Goal: Task Accomplishment & Management: Manage account settings

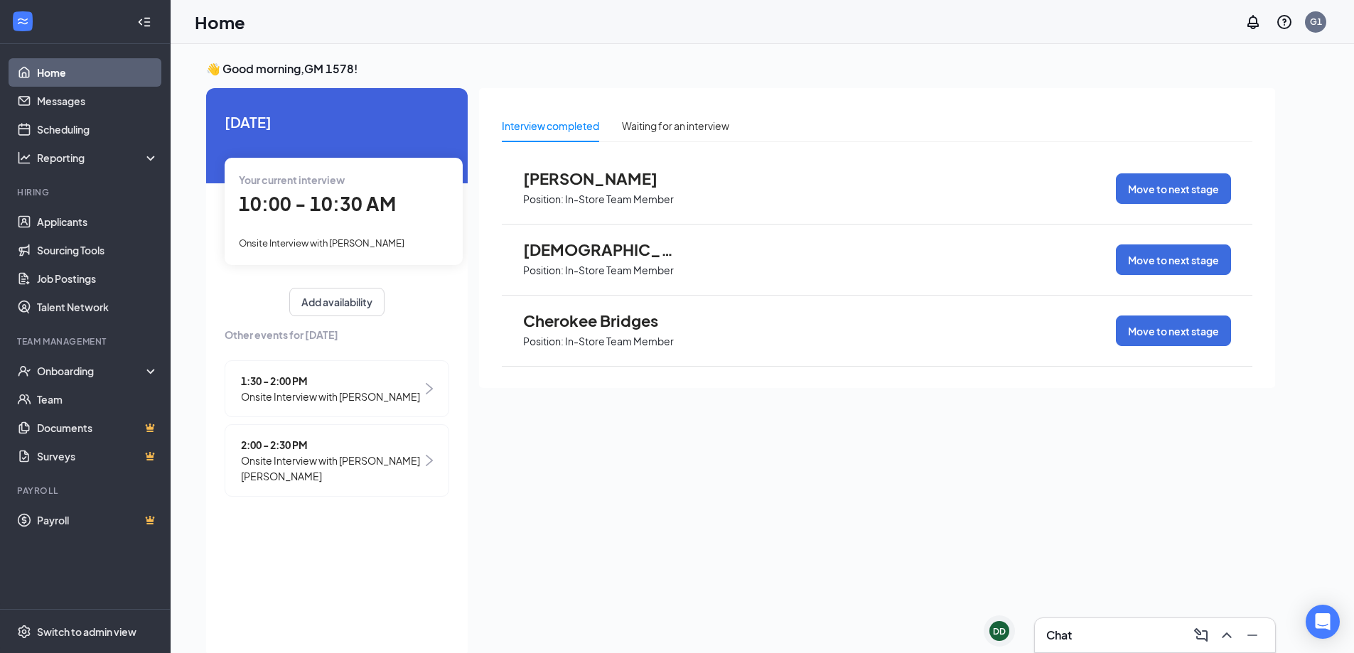
click at [332, 212] on span "10:00 - 10:30 AM" at bounding box center [317, 203] width 157 height 23
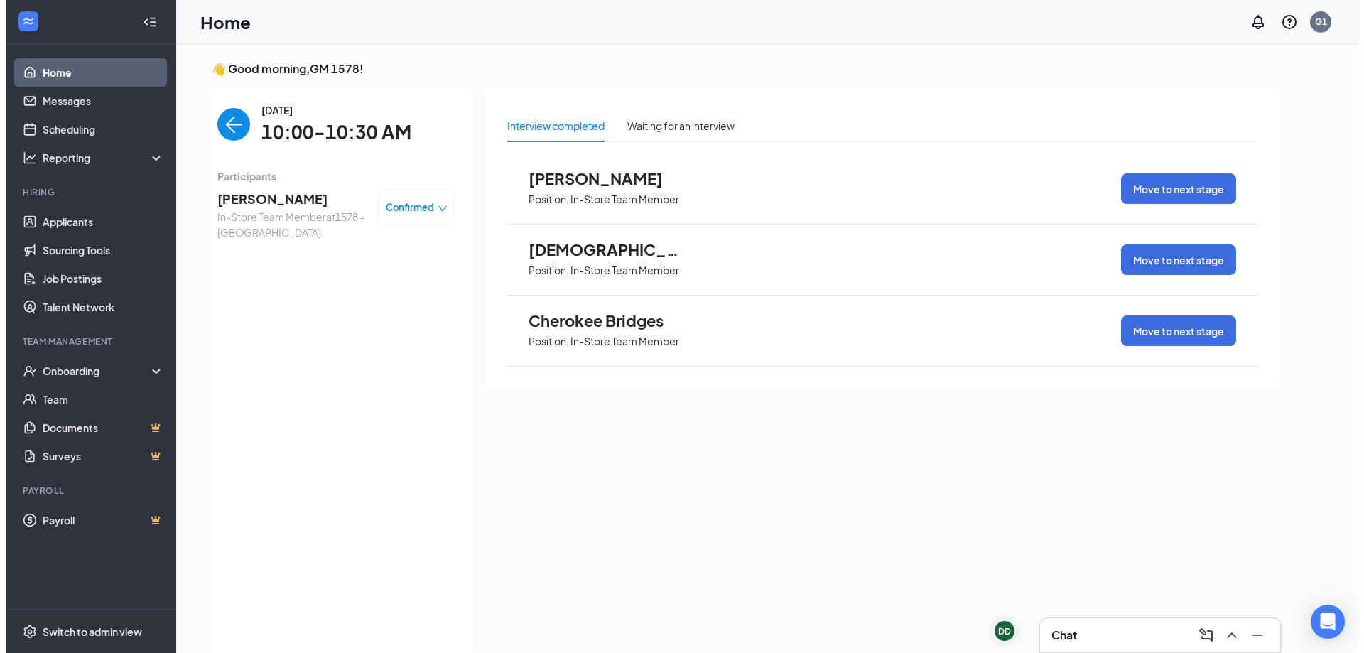
scroll to position [6, 0]
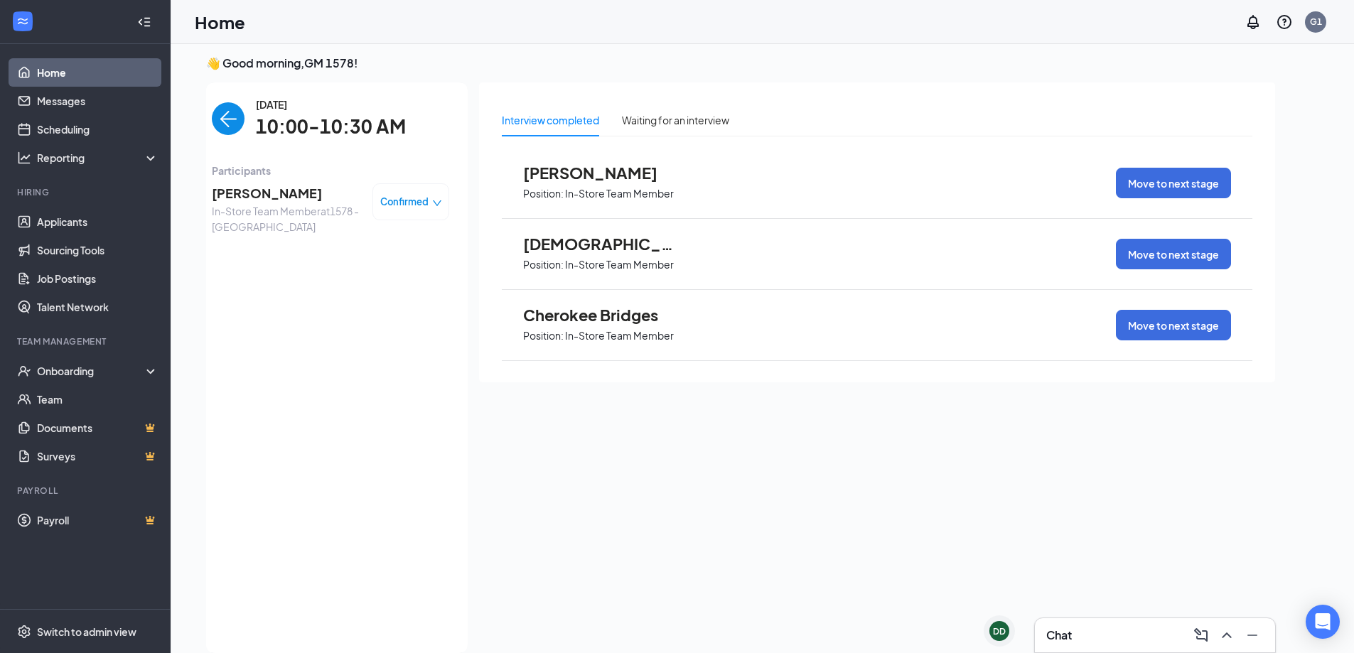
click at [271, 195] on span "[PERSON_NAME]" at bounding box center [286, 193] width 149 height 20
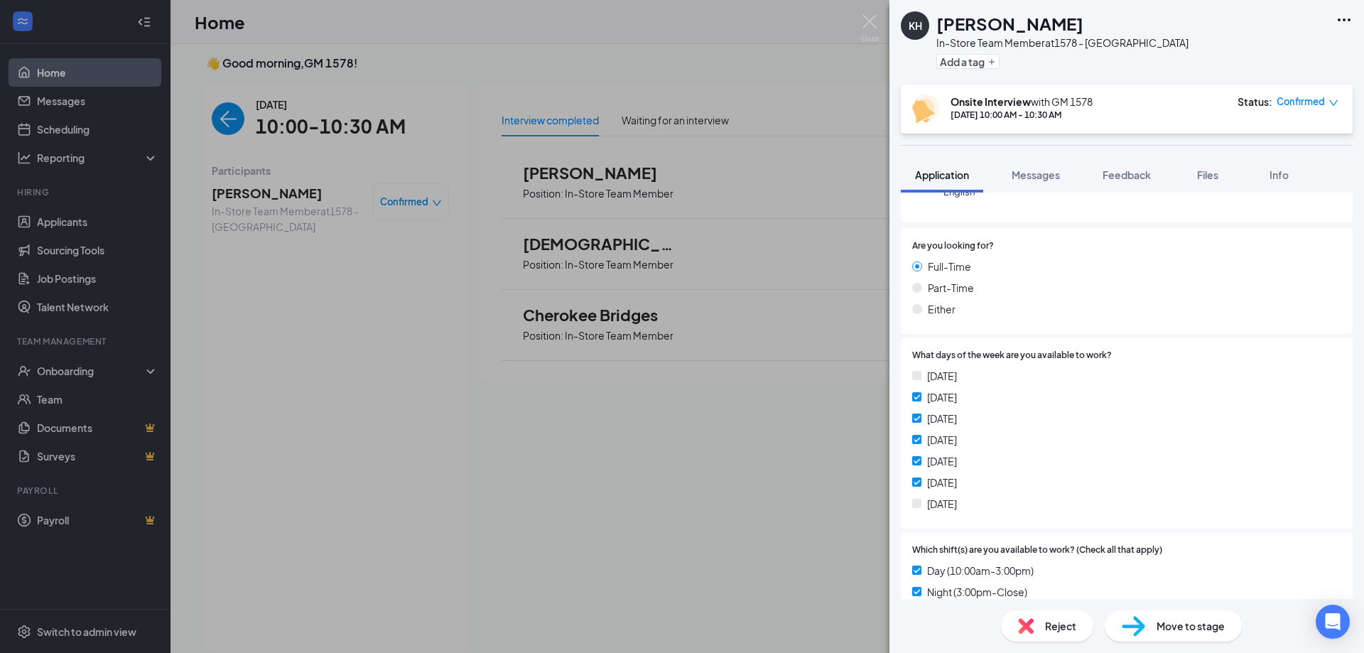
scroll to position [554, 0]
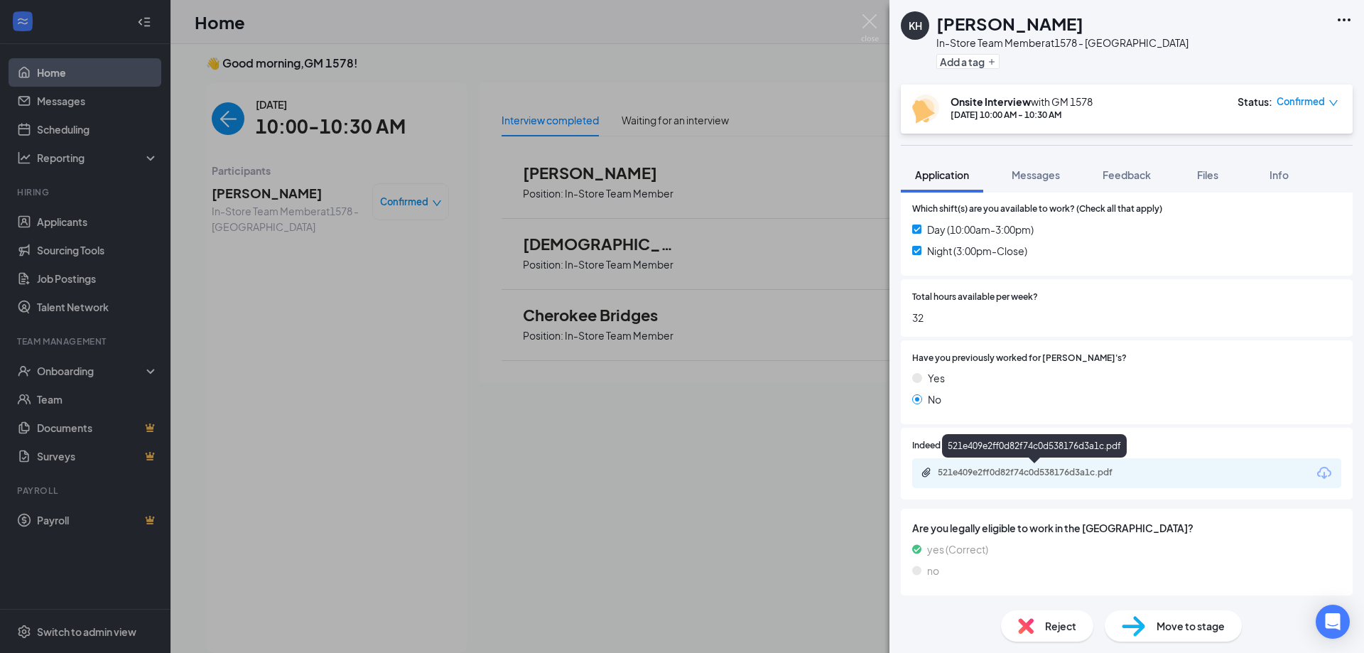
click at [1123, 468] on div "521e409e2ff0d82f74c0d538176d3a1c.pdf" at bounding box center [1037, 472] width 199 height 11
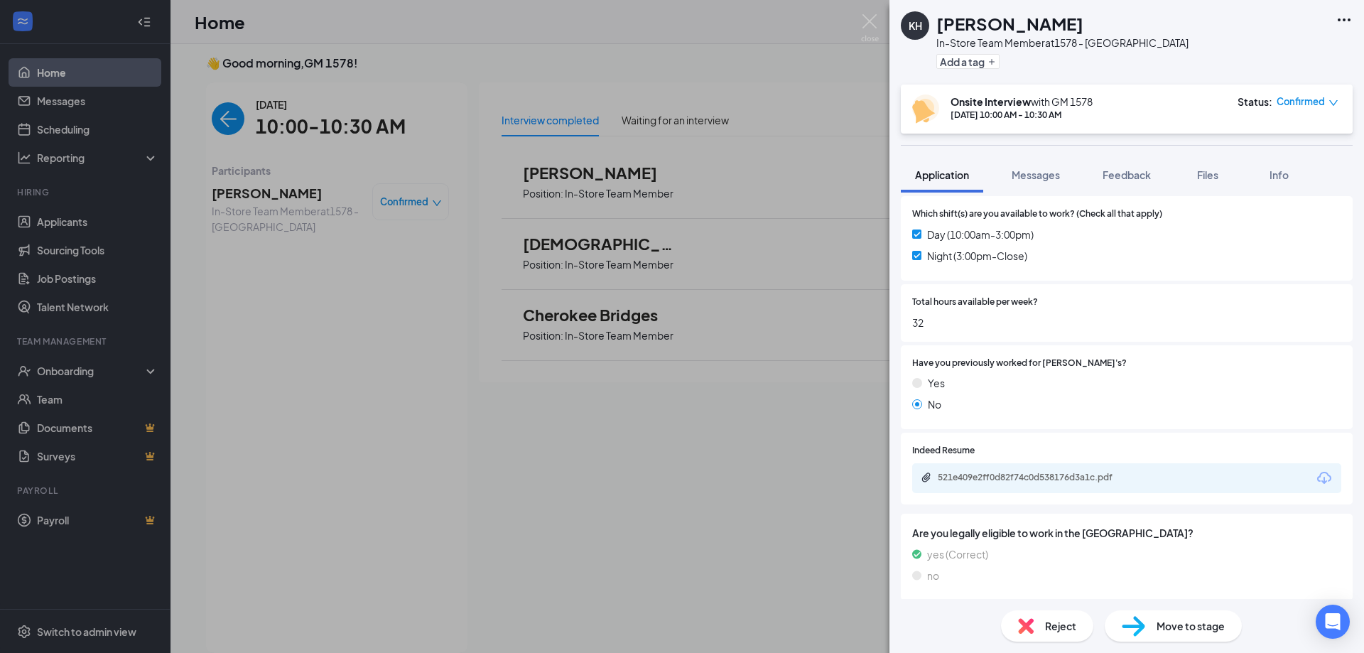
click at [563, 433] on div "KH [PERSON_NAME] In-Store Team Member at 1578 - [GEOGRAPHIC_DATA] Add a tag Ons…" at bounding box center [682, 326] width 1364 height 653
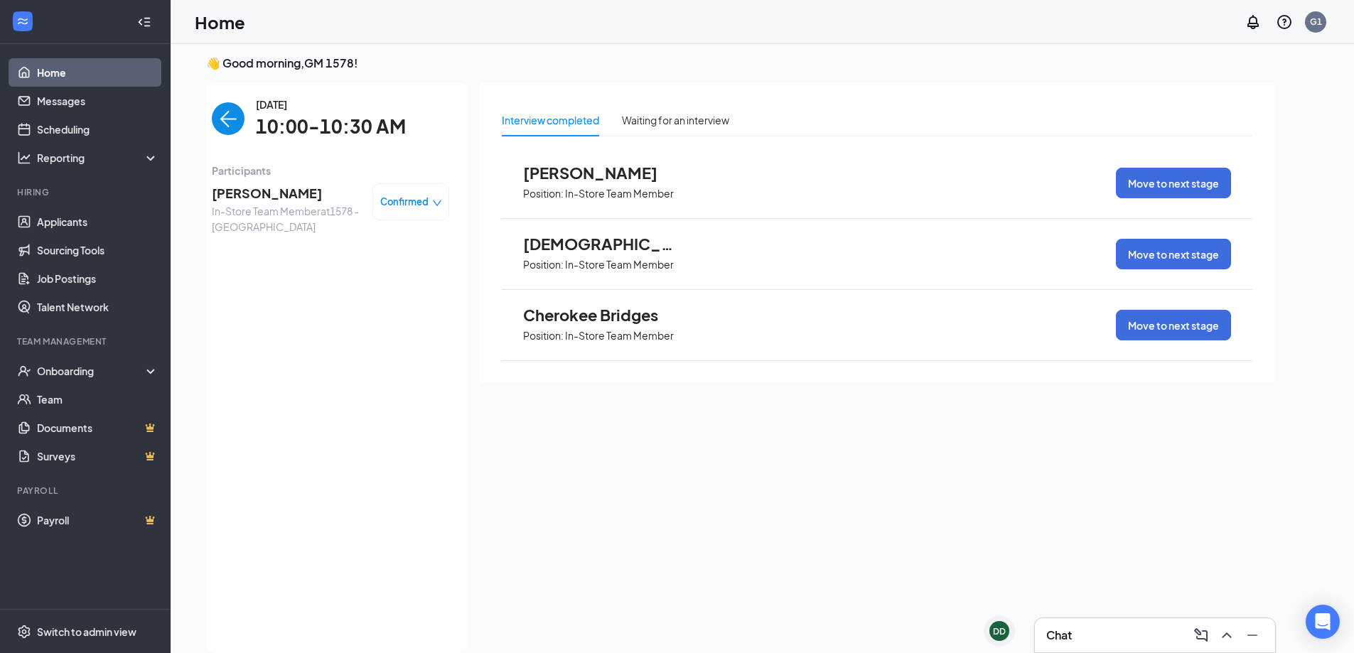
click at [247, 193] on span "[PERSON_NAME]" at bounding box center [286, 193] width 149 height 20
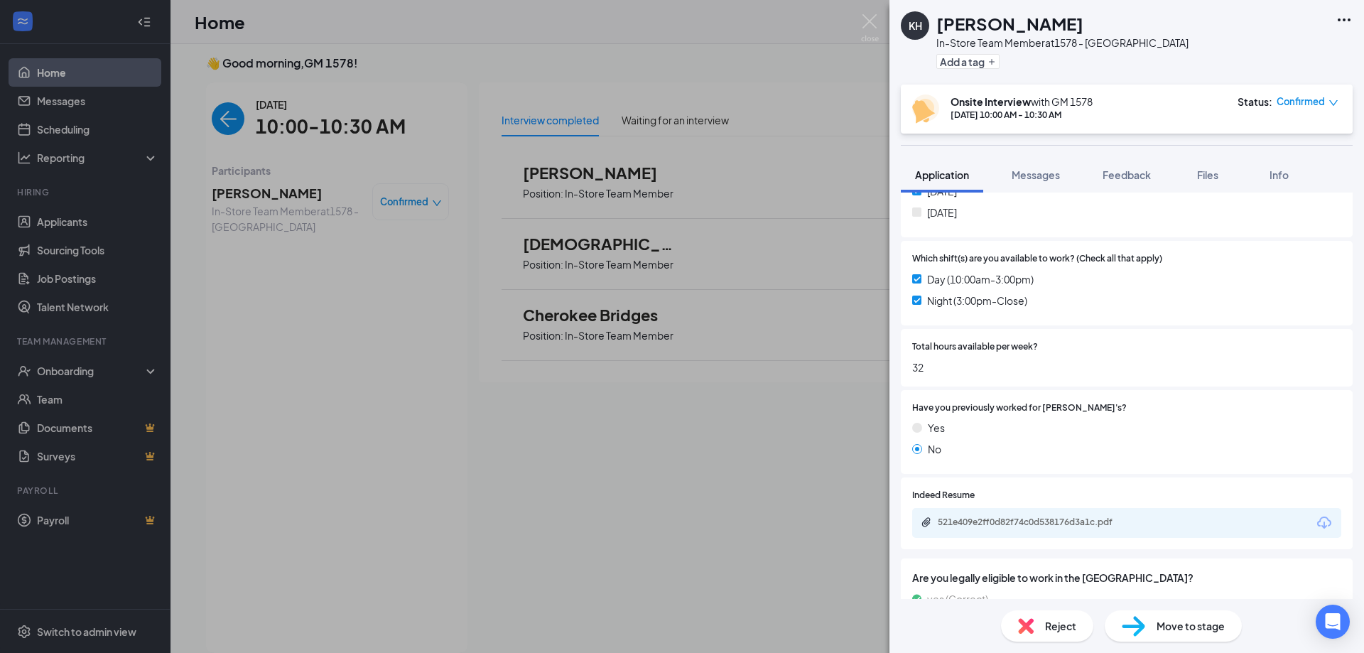
scroll to position [554, 0]
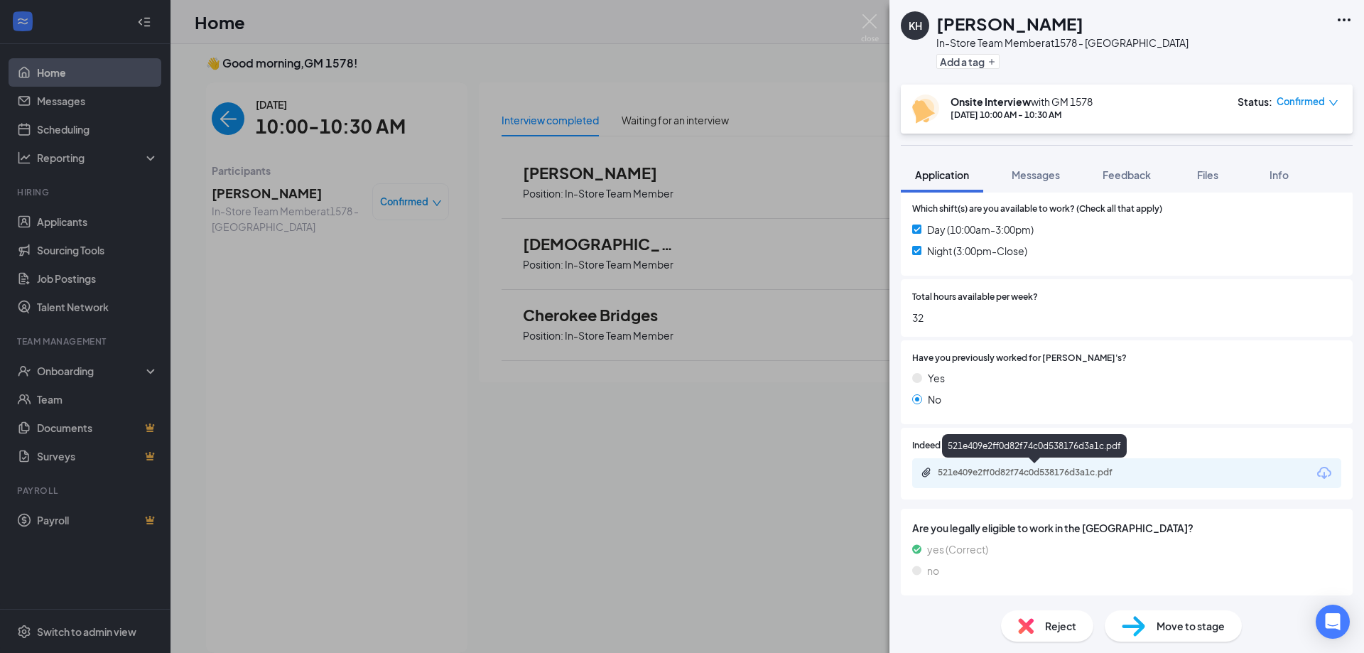
click at [1093, 473] on div "521e409e2ff0d82f74c0d538176d3a1c.pdf" at bounding box center [1037, 472] width 199 height 11
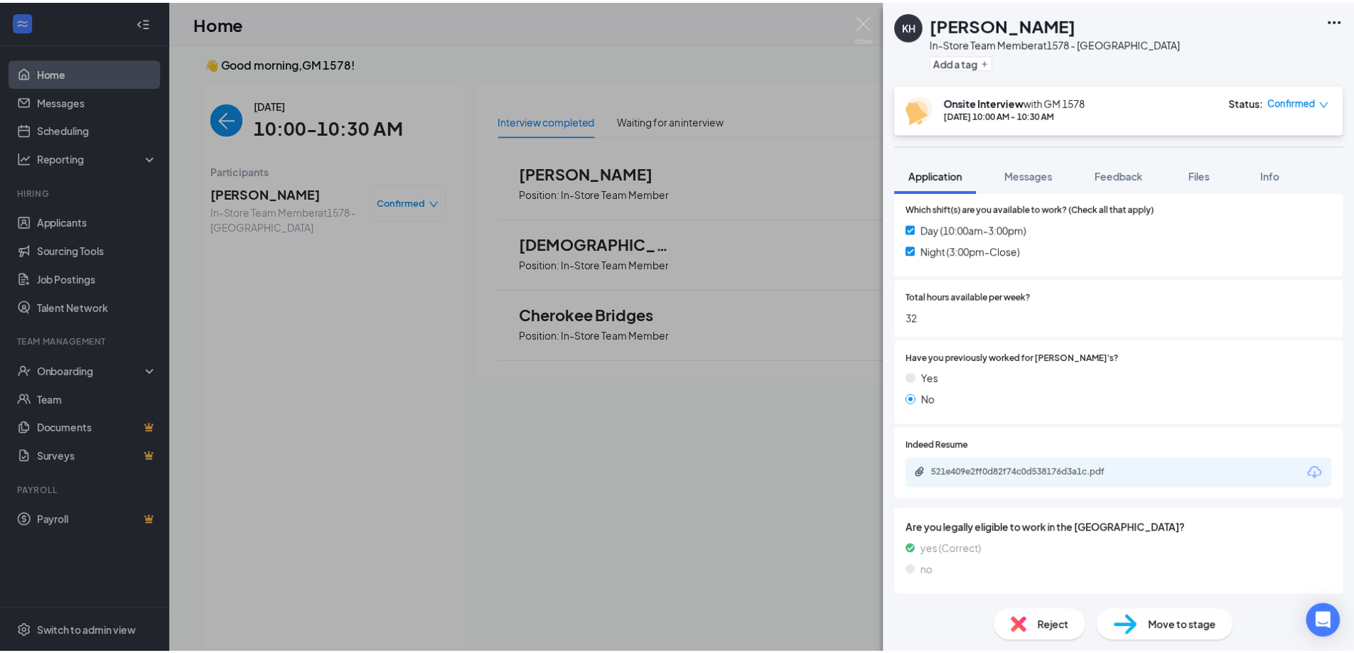
scroll to position [549, 0]
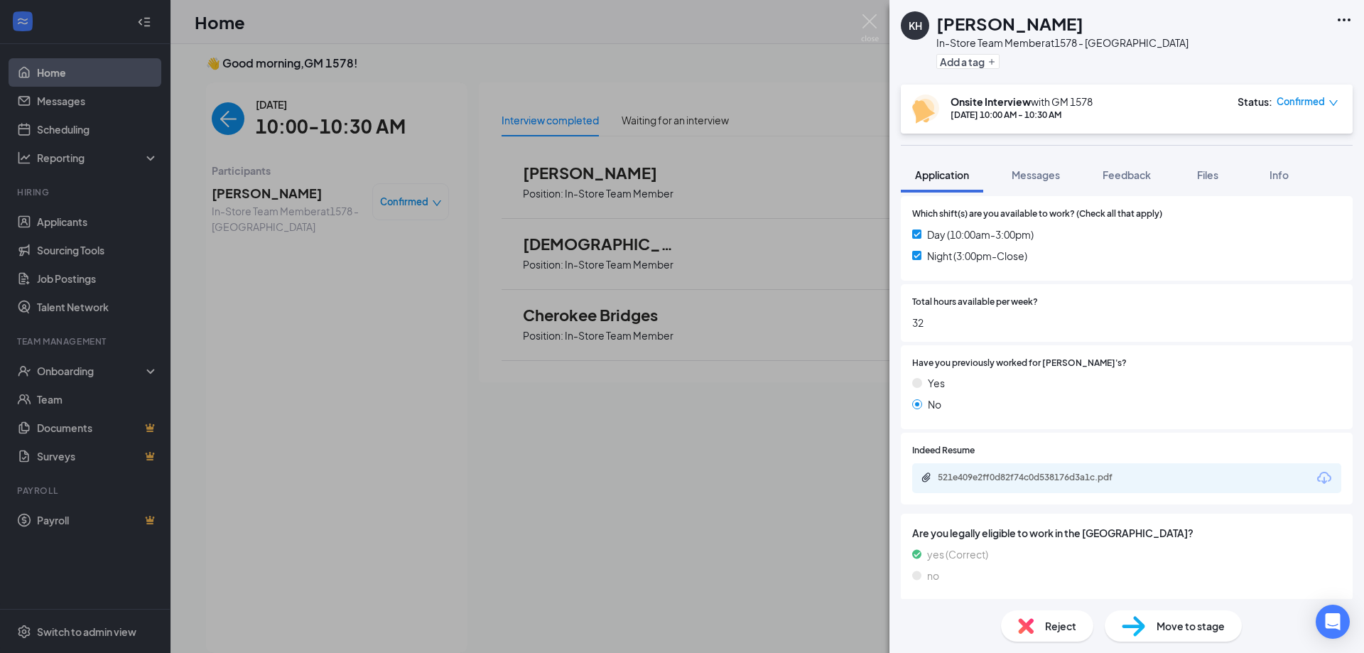
click at [438, 462] on div "KH [PERSON_NAME] In-Store Team Member at 1578 - [GEOGRAPHIC_DATA] Add a tag Ons…" at bounding box center [682, 326] width 1364 height 653
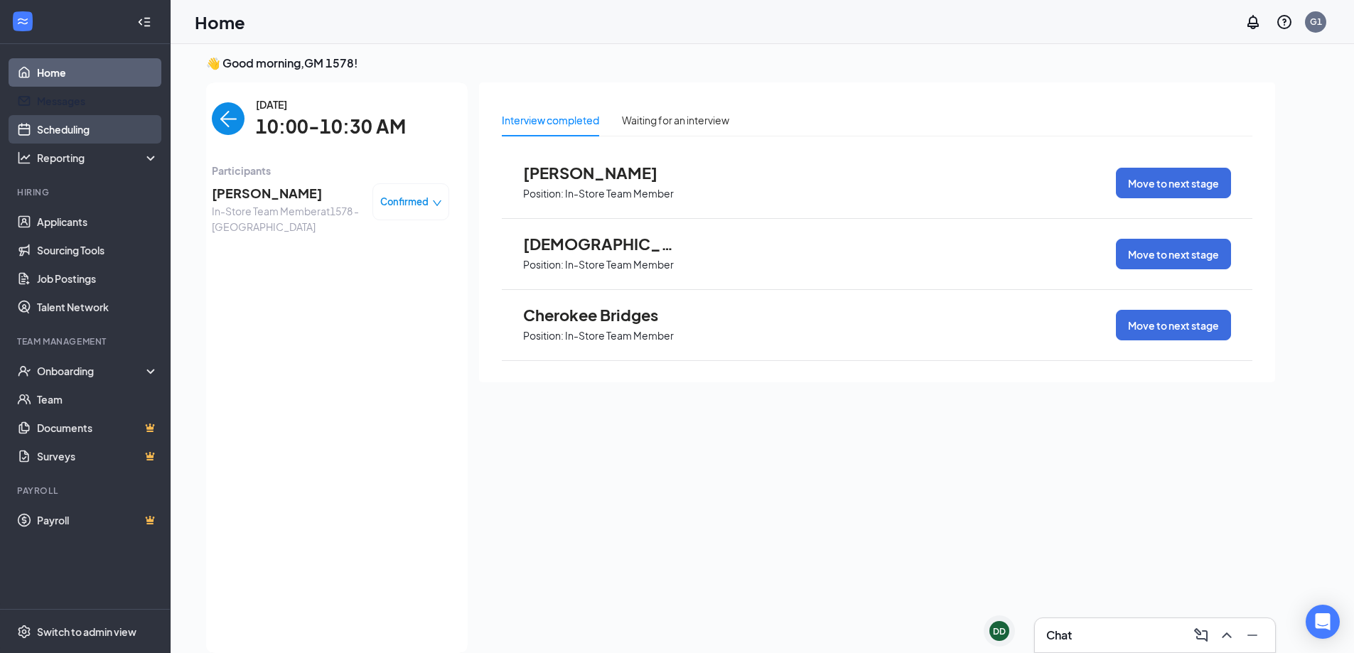
click at [111, 117] on link "Scheduling" at bounding box center [97, 129] width 121 height 28
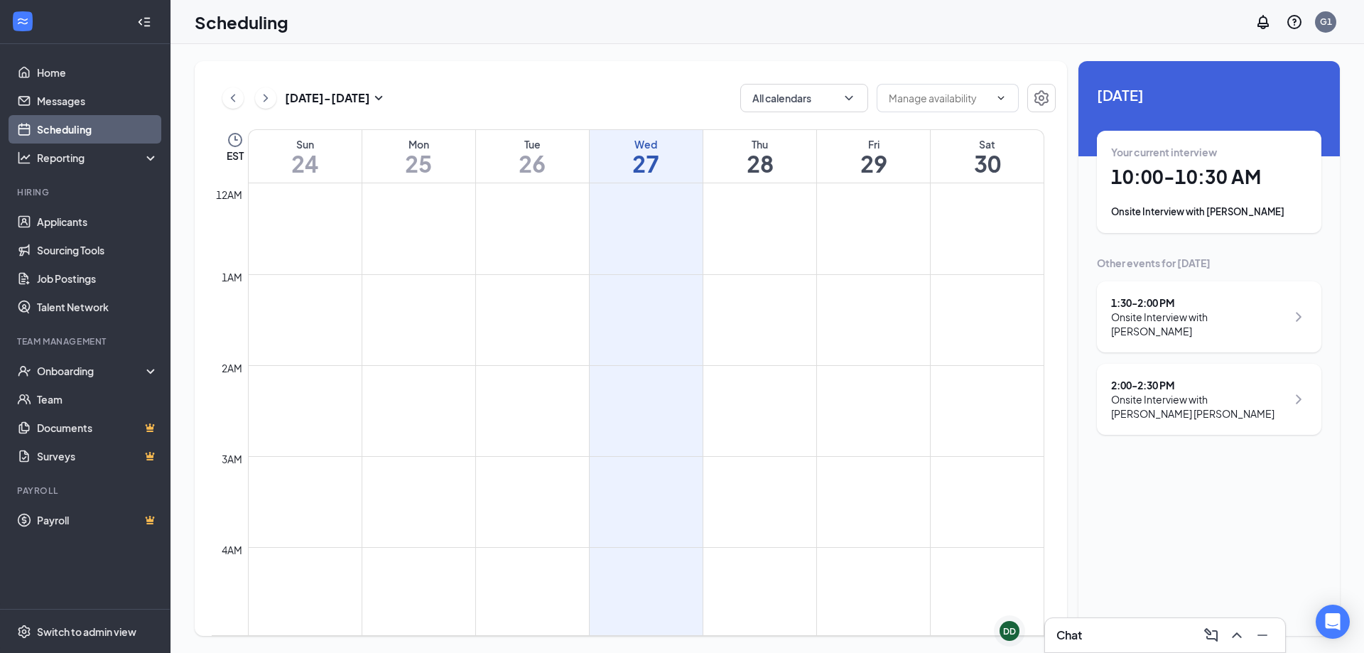
scroll to position [698, 0]
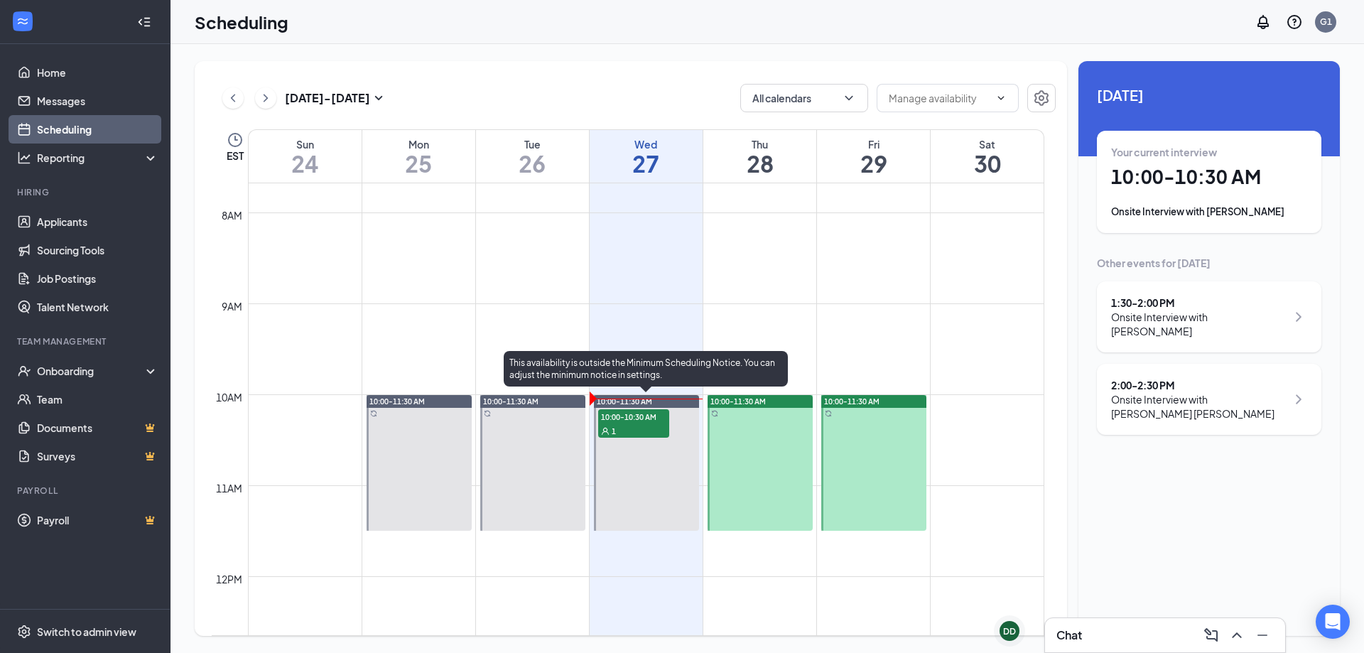
click at [632, 399] on span "10:00-11:30 AM" at bounding box center [624, 401] width 55 height 10
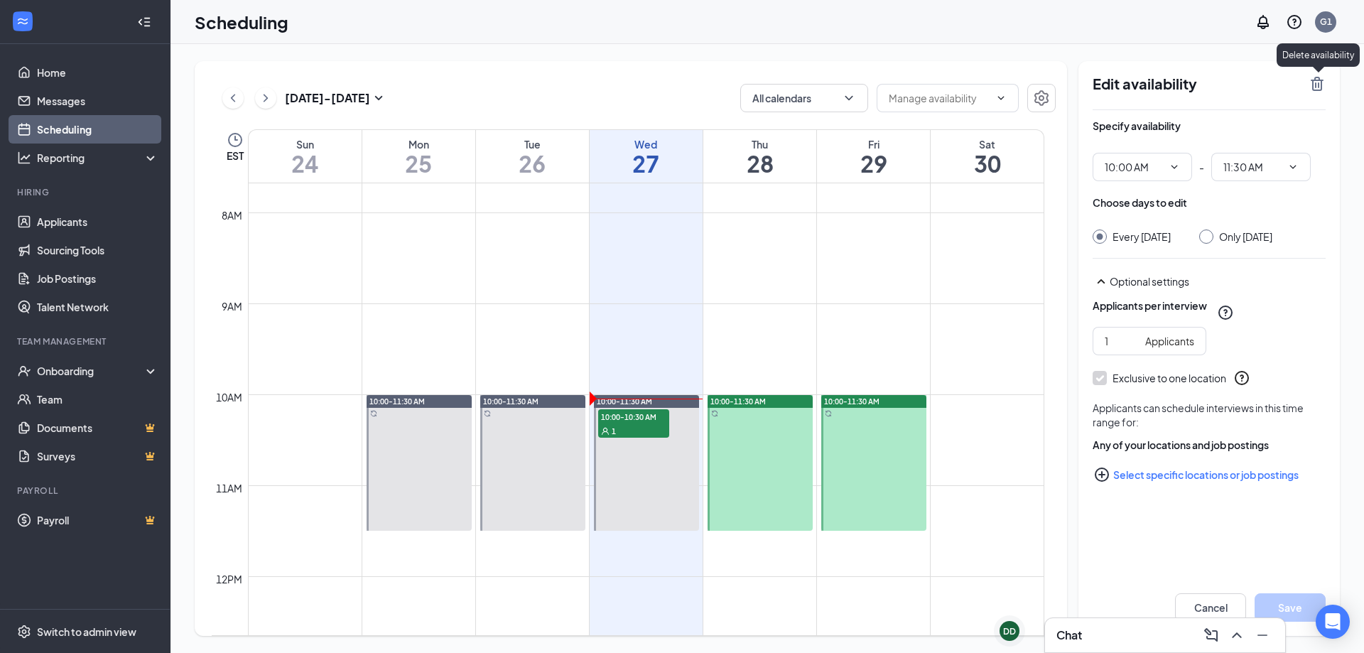
click at [1322, 82] on icon "TrashOutline" at bounding box center [1317, 84] width 13 height 14
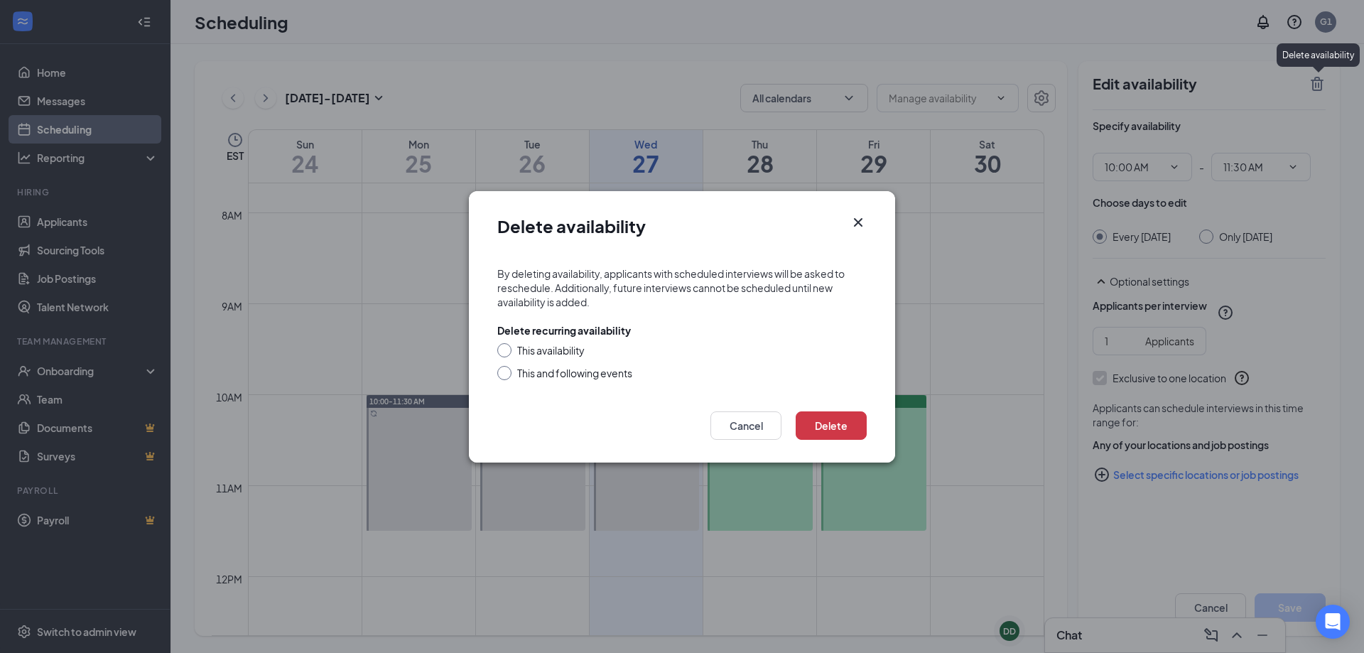
click at [588, 351] on div "This availability" at bounding box center [681, 350] width 369 height 14
click at [557, 378] on div "This and following events" at bounding box center [574, 373] width 115 height 14
click at [507, 376] on input "This and following events" at bounding box center [502, 371] width 10 height 10
radio input "true"
click at [850, 434] on button "Delete" at bounding box center [831, 425] width 71 height 28
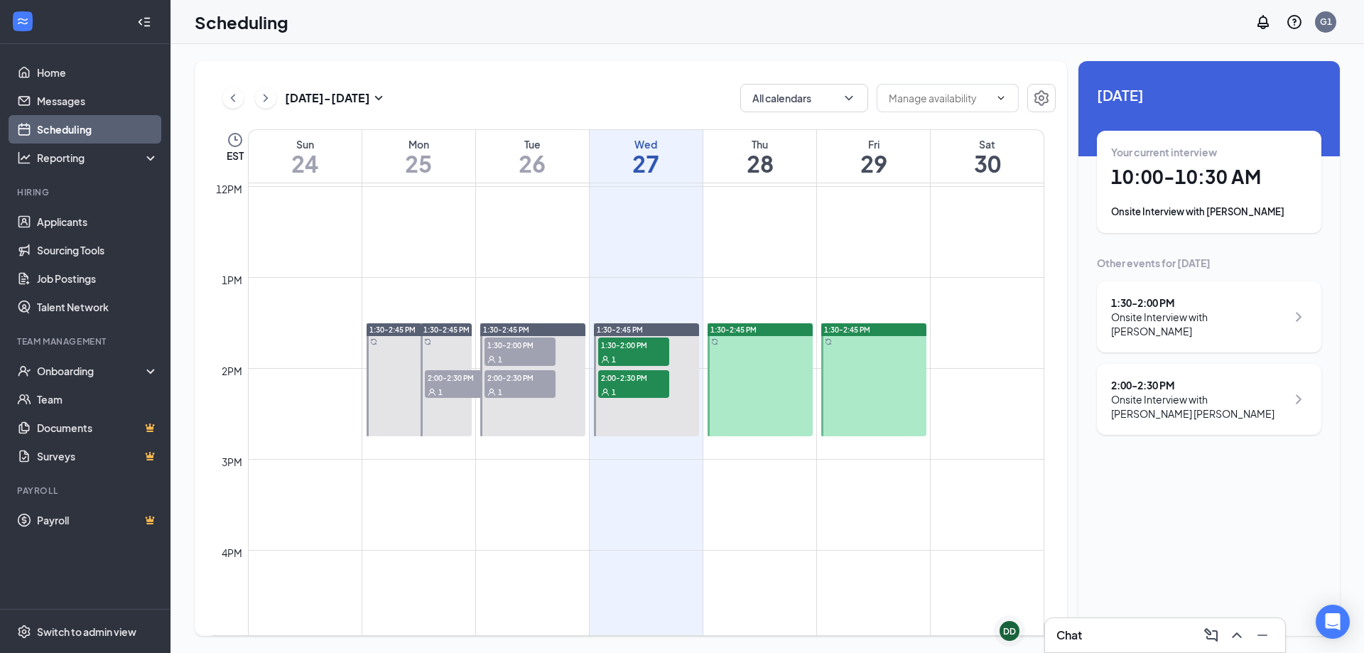
scroll to position [1125, 0]
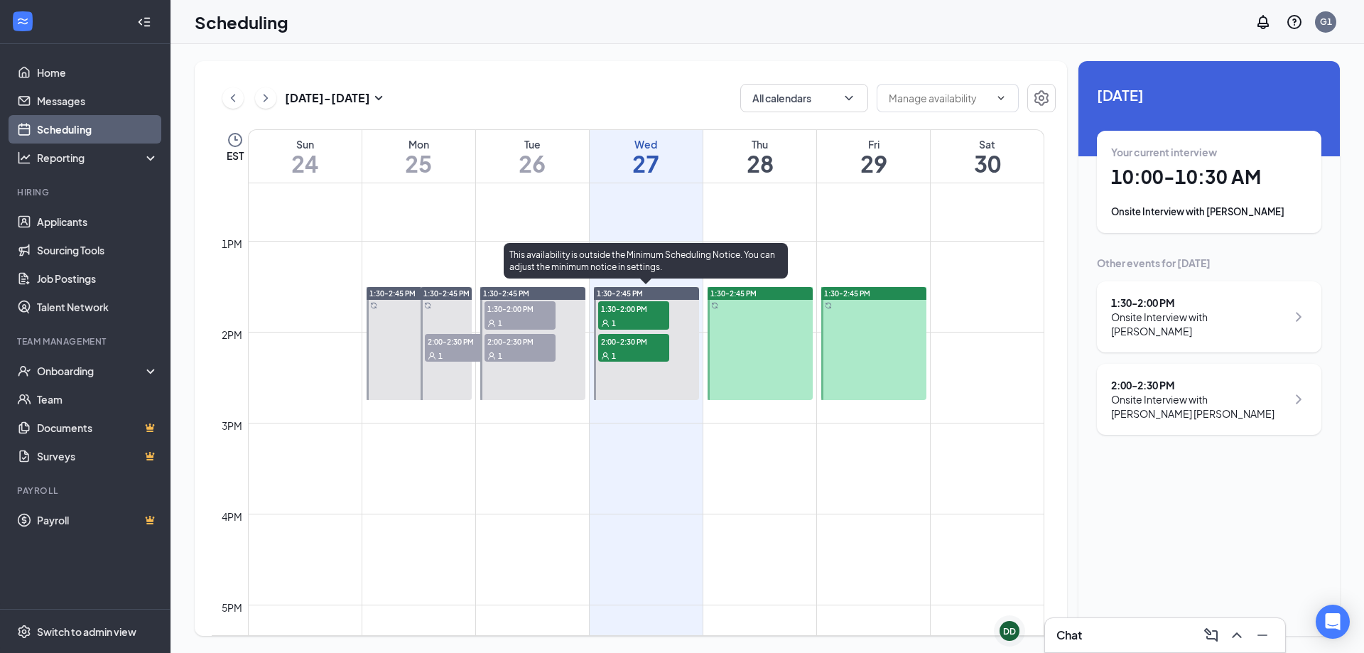
click at [632, 287] on div "1:30-2:45 PM" at bounding box center [646, 293] width 105 height 13
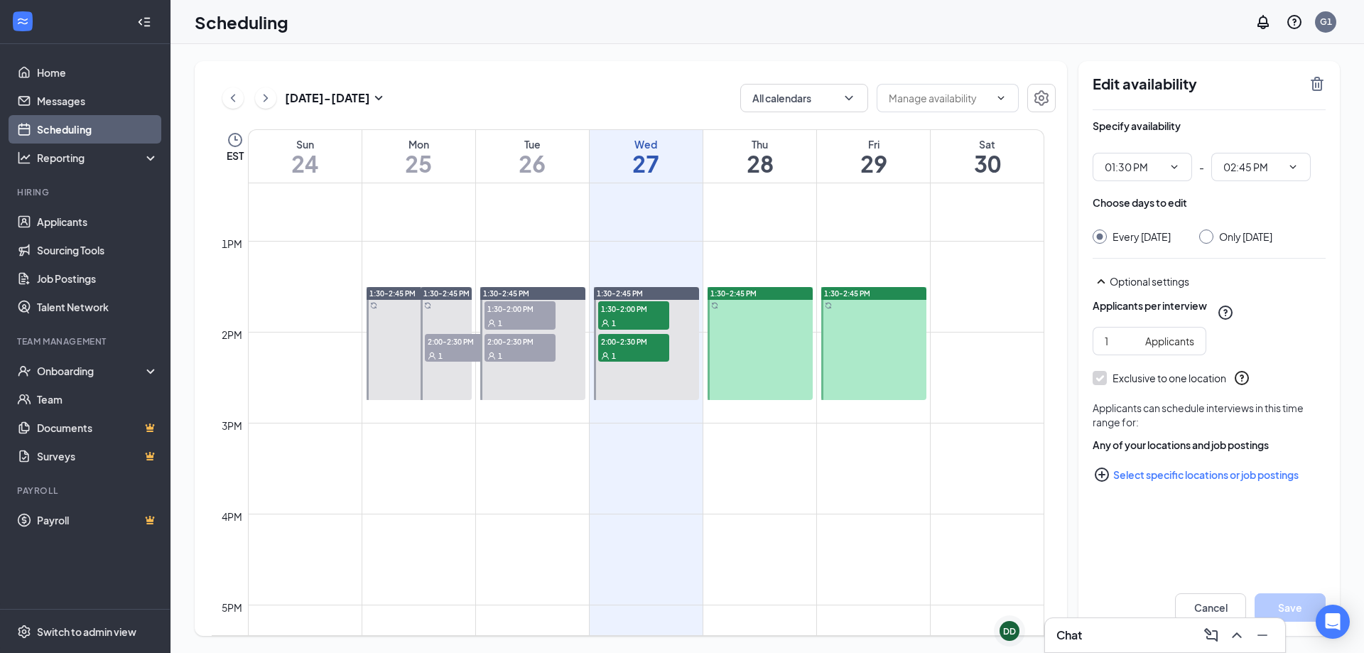
click at [1317, 85] on icon "TrashOutline" at bounding box center [1317, 84] width 13 height 14
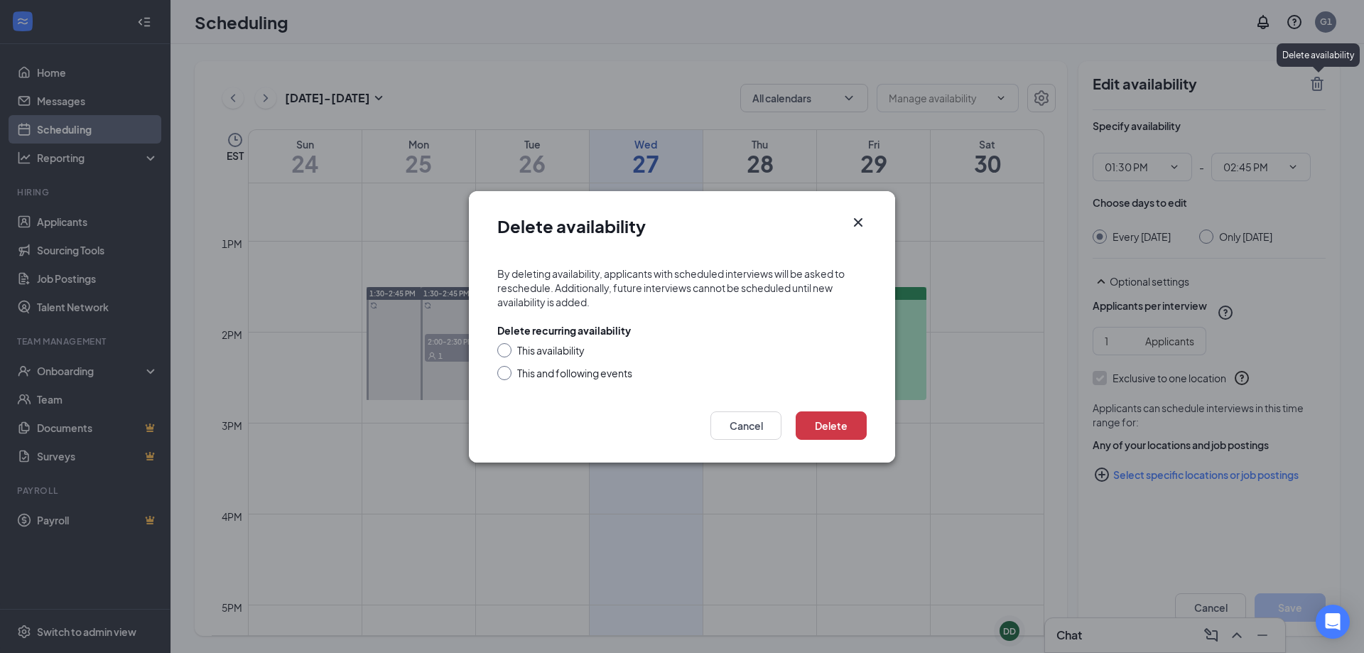
click at [572, 372] on div "This and following events" at bounding box center [574, 373] width 115 height 14
click at [507, 372] on input "This and following events" at bounding box center [502, 371] width 10 height 10
radio input "true"
click at [832, 438] on button "Delete" at bounding box center [831, 425] width 71 height 28
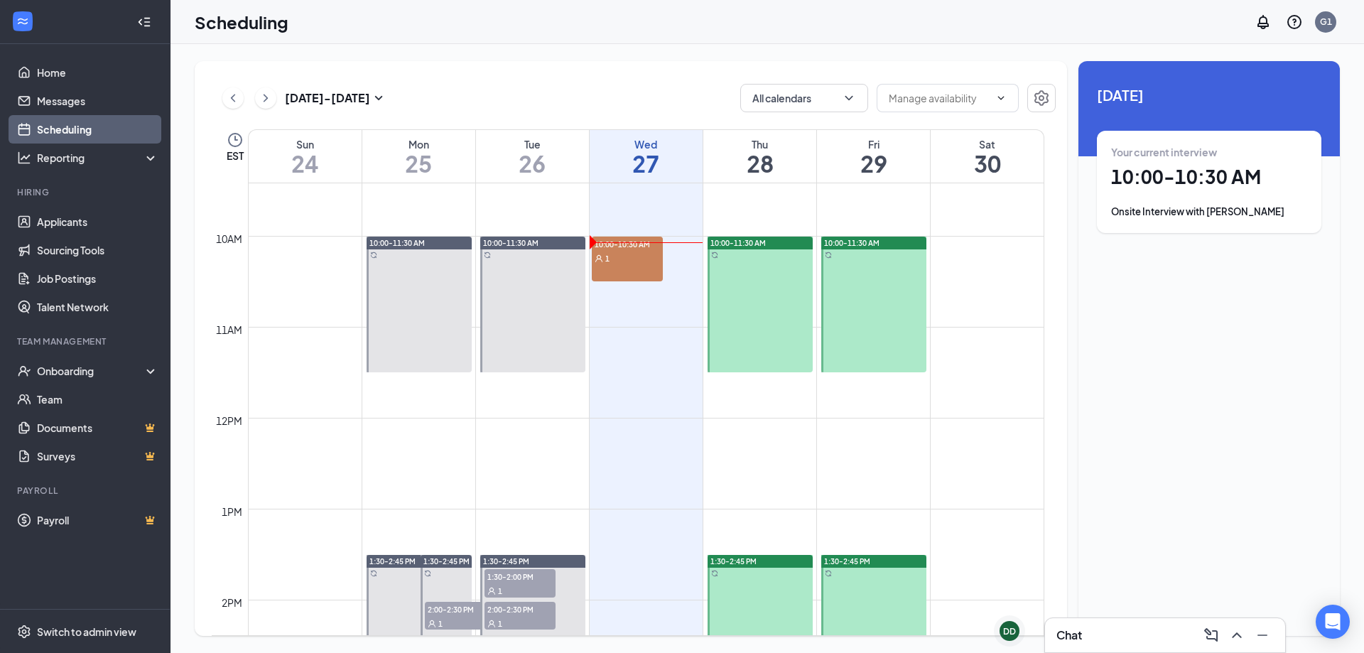
scroll to position [698, 0]
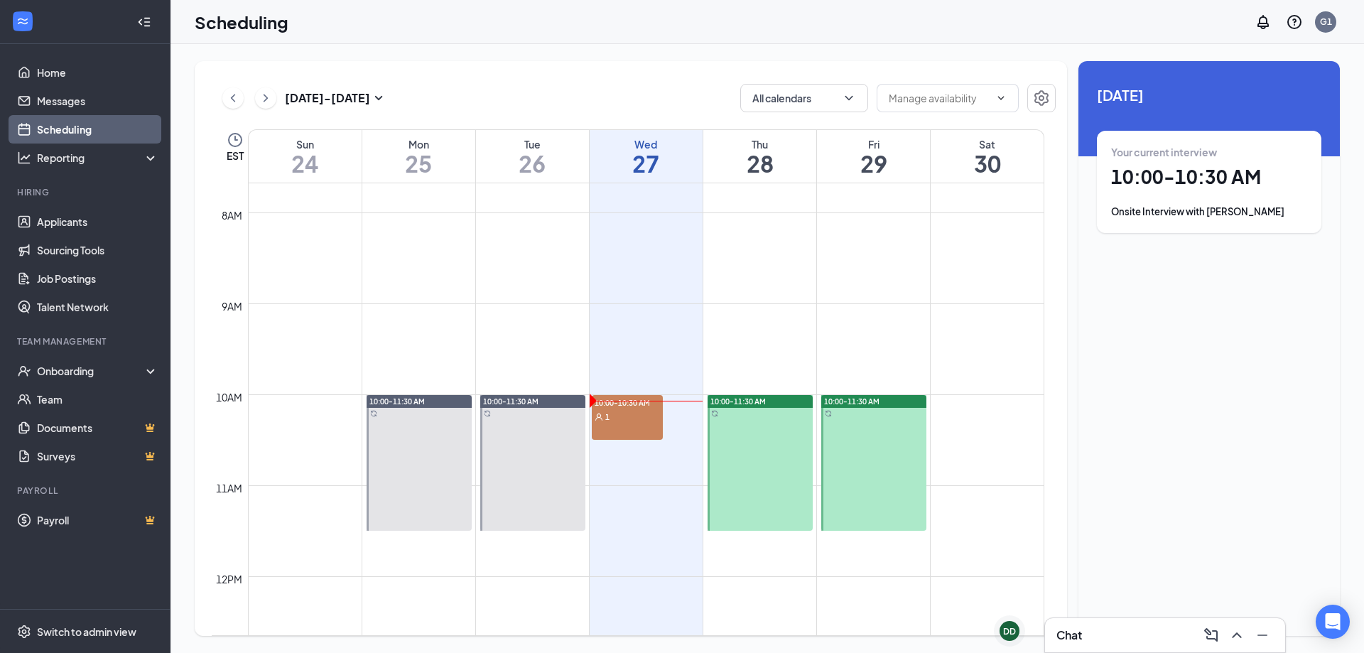
click at [625, 409] on div "1" at bounding box center [627, 416] width 71 height 14
